Goal: Navigation & Orientation: Go to known website

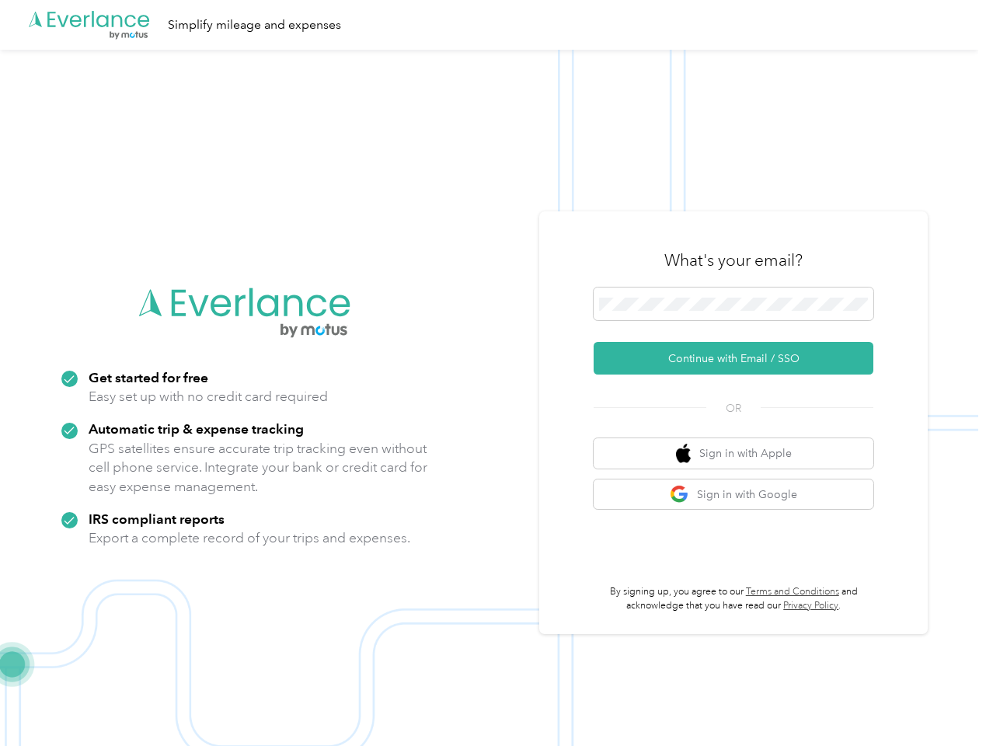
click at [493, 373] on img at bounding box center [489, 423] width 978 height 746
click at [493, 25] on div ".cls-1 { fill: #00adee; } .cls-2 { fill: #fff; } .cls-3 { fill: #707372; } .cls…" at bounding box center [489, 25] width 978 height 50
click at [740, 358] on button "Continue with Email / SSO" at bounding box center [734, 358] width 280 height 33
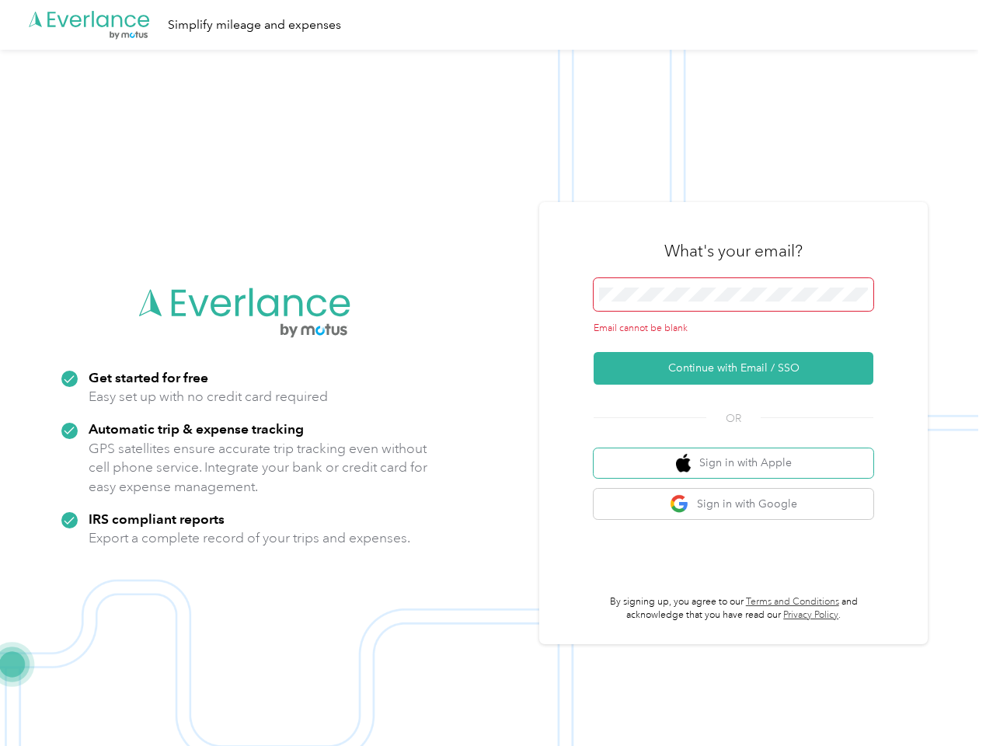
click at [740, 453] on button "Sign in with Apple" at bounding box center [734, 463] width 280 height 30
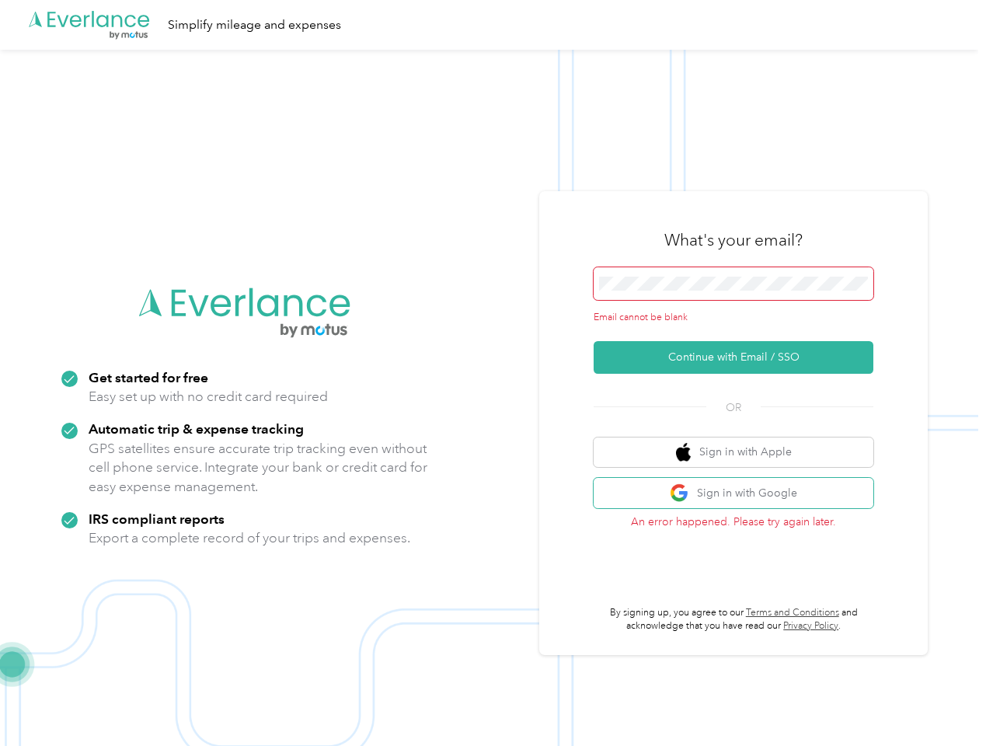
click at [740, 494] on button "Sign in with Google" at bounding box center [734, 493] width 280 height 30
